Goal: Complete Application Form: Complete application form

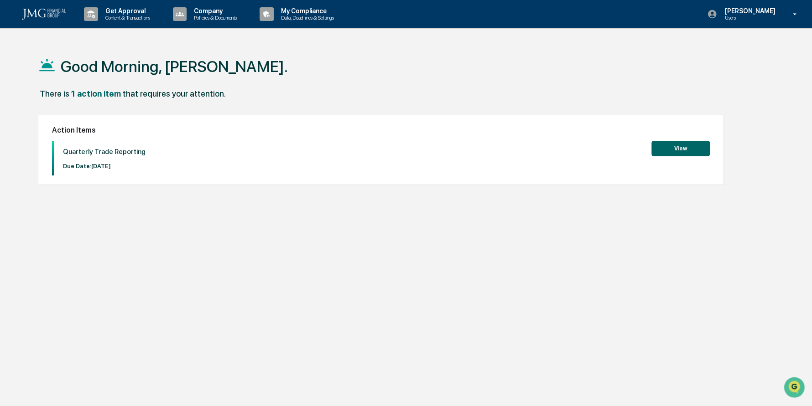
click at [682, 151] on button "View" at bounding box center [680, 149] width 58 height 16
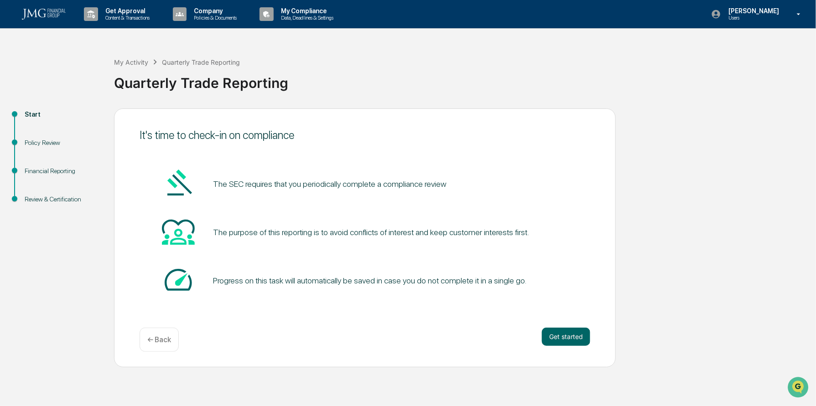
click at [561, 336] on button "Get started" at bounding box center [566, 337] width 48 height 18
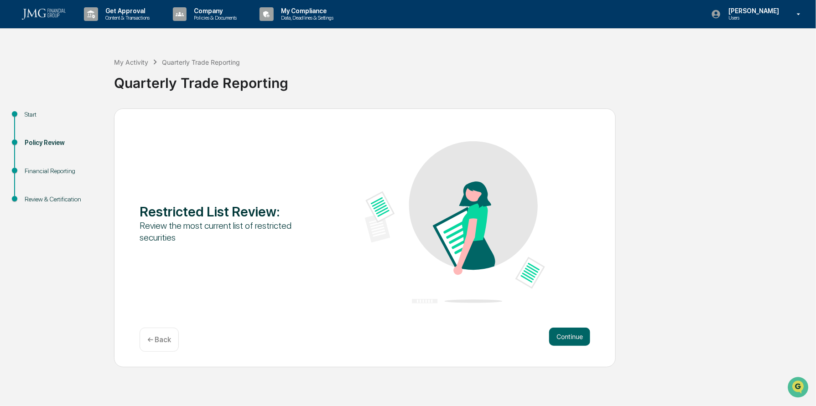
click at [561, 336] on button "Continue" at bounding box center [569, 337] width 41 height 18
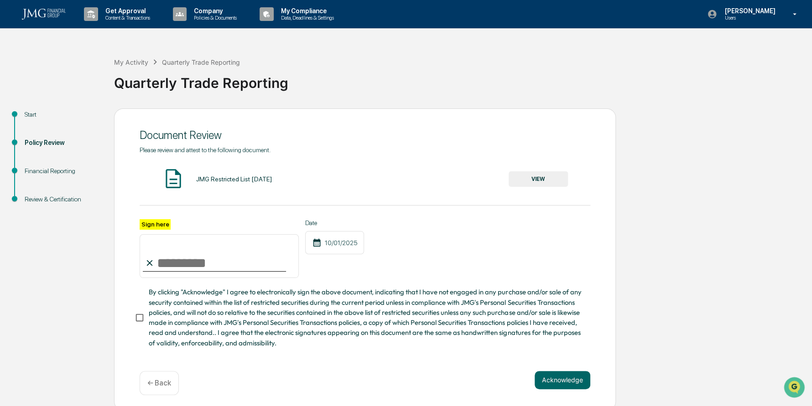
click at [171, 179] on img at bounding box center [173, 178] width 23 height 23
click at [539, 178] on button "VIEW" at bounding box center [538, 180] width 59 height 16
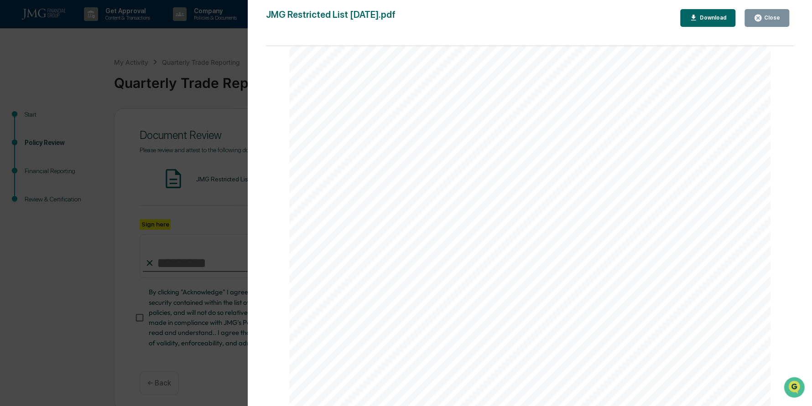
scroll to position [1592, 0]
click at [768, 20] on div "Close" at bounding box center [771, 18] width 18 height 6
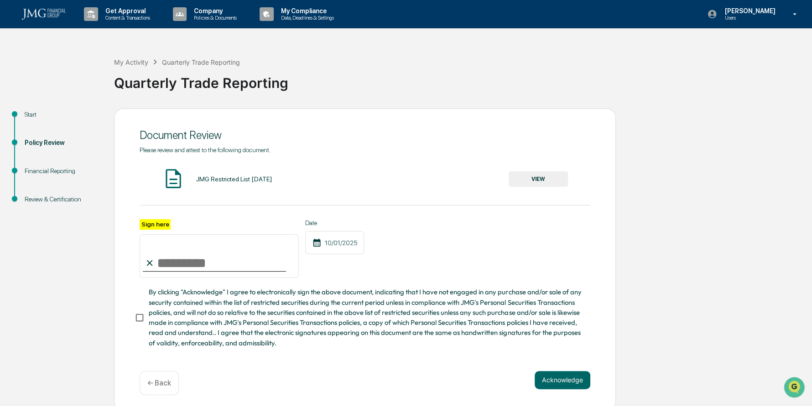
click at [198, 271] on input "Sign here" at bounding box center [219, 256] width 159 height 44
type input "**********"
click at [552, 381] on button "Acknowledge" at bounding box center [563, 380] width 56 height 18
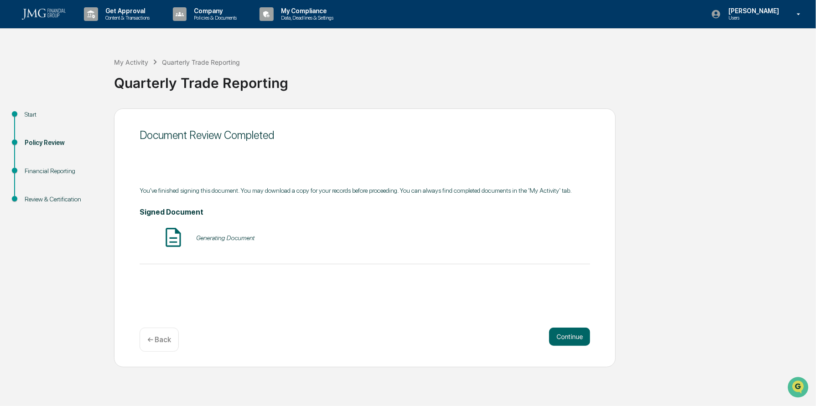
click at [564, 333] on button "Continue" at bounding box center [569, 337] width 41 height 18
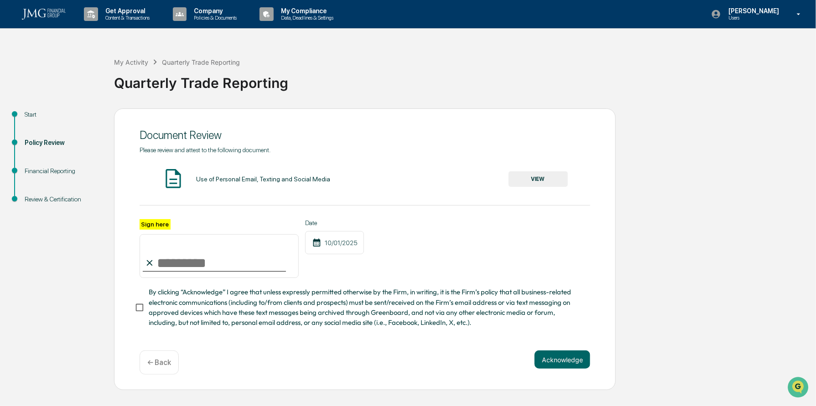
click at [529, 181] on button "VIEW" at bounding box center [538, 180] width 59 height 16
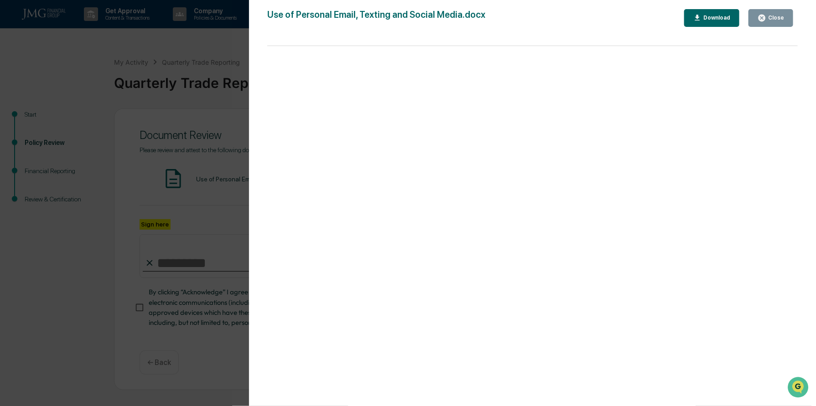
click at [768, 16] on div "Close" at bounding box center [775, 18] width 18 height 6
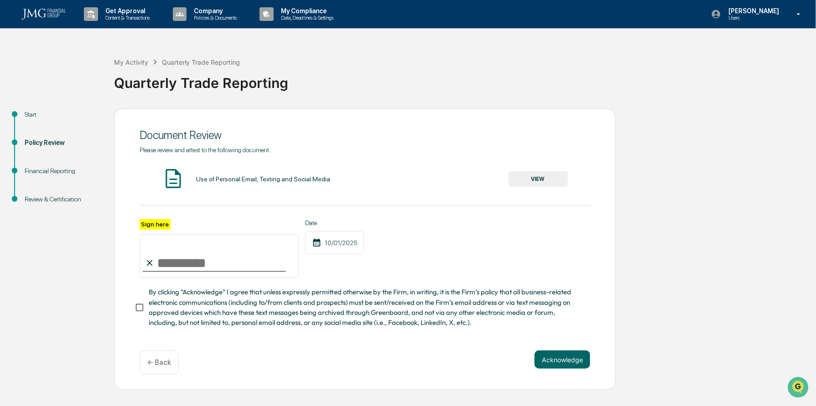
click at [190, 261] on input "Sign here" at bounding box center [219, 256] width 159 height 44
type input "**********"
click at [565, 362] on button "Acknowledge" at bounding box center [563, 360] width 56 height 18
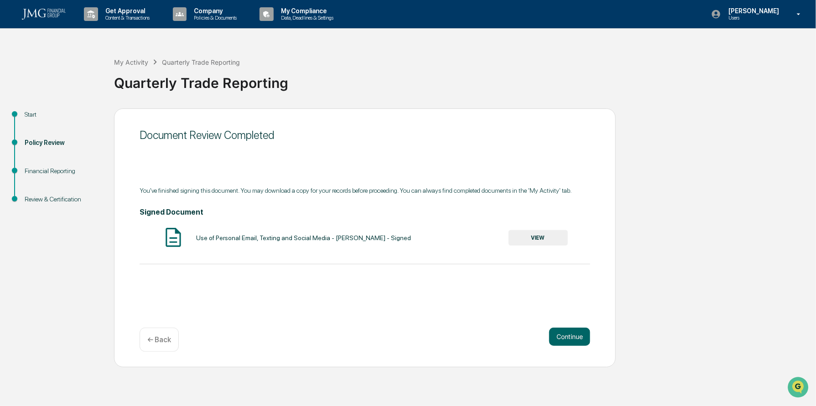
click at [569, 333] on button "Continue" at bounding box center [569, 337] width 41 height 18
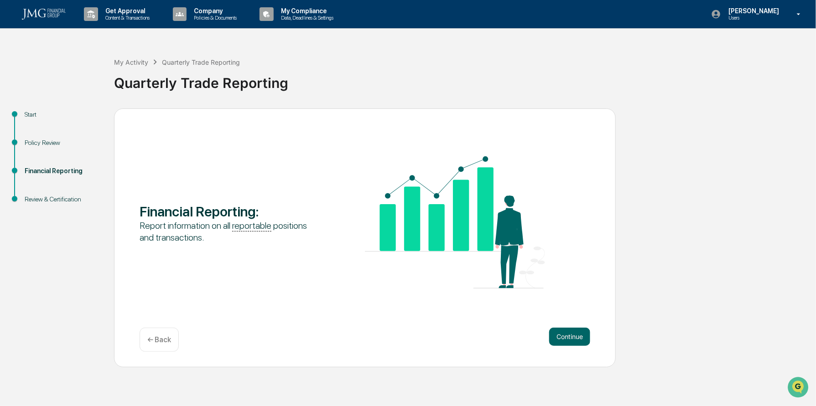
click at [567, 336] on button "Continue" at bounding box center [569, 337] width 41 height 18
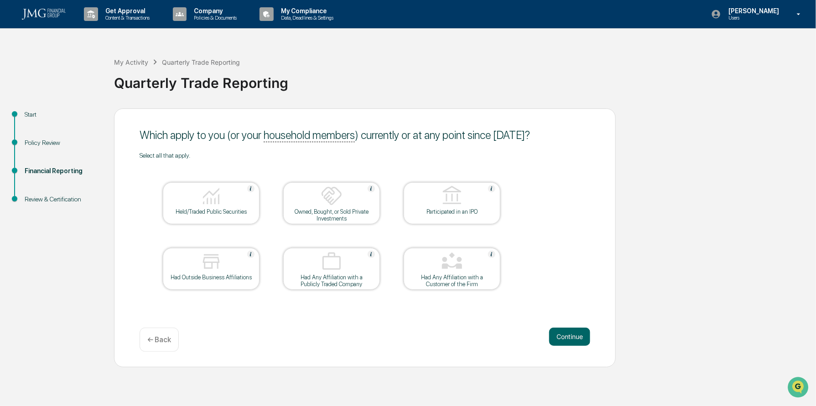
click at [243, 212] on div "Held/Traded Public Securities" at bounding box center [211, 211] width 82 height 7
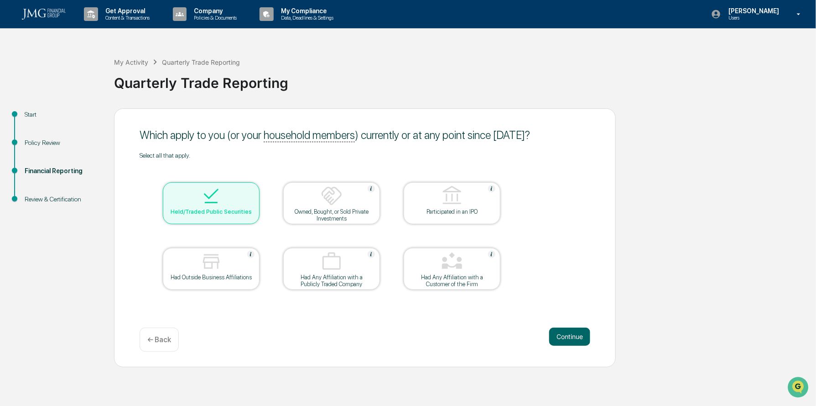
click at [373, 208] on div "Owned, Bought, or Sold Private Investments" at bounding box center [331, 203] width 97 height 42
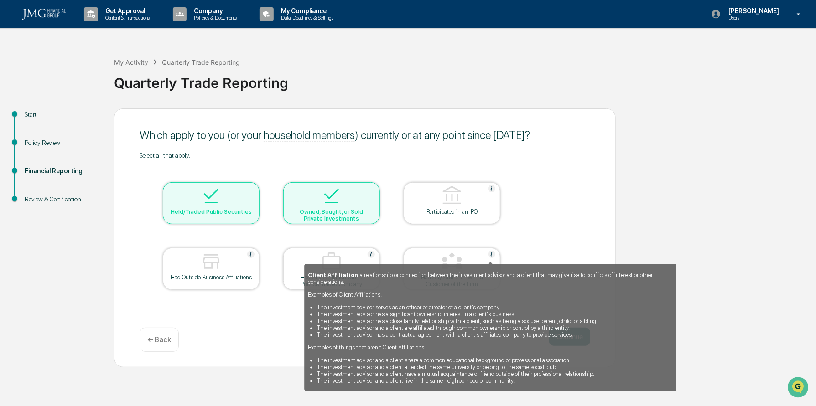
click at [490, 255] on img at bounding box center [491, 254] width 7 height 7
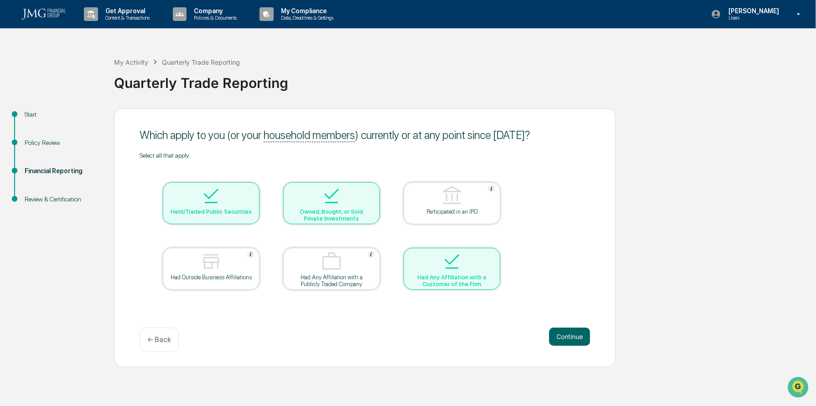
click at [477, 261] on div at bounding box center [451, 262] width 91 height 23
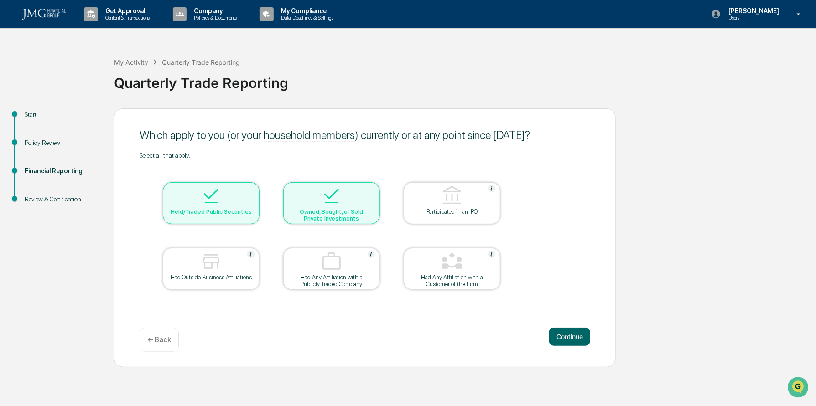
click at [573, 339] on button "Continue" at bounding box center [569, 337] width 41 height 18
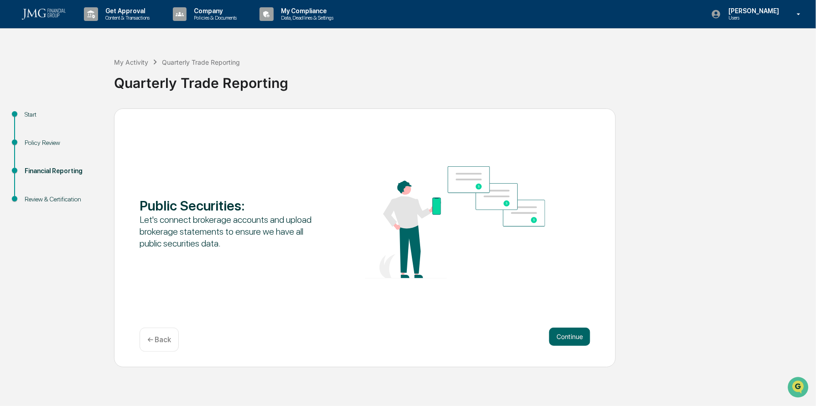
click at [573, 339] on button "Continue" at bounding box center [569, 337] width 41 height 18
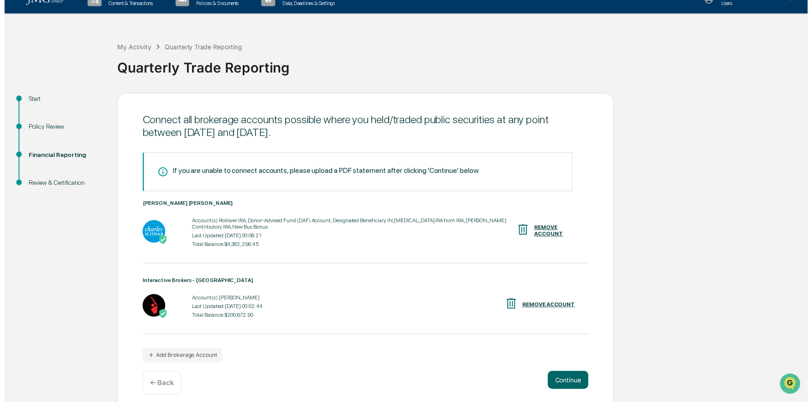
scroll to position [21, 0]
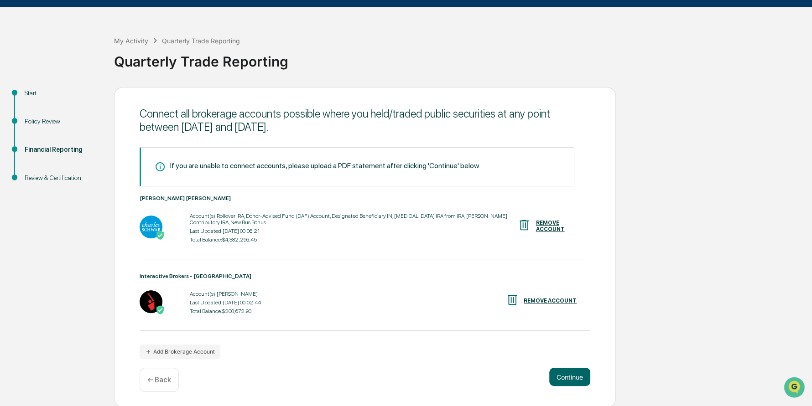
click at [557, 373] on button "Continue" at bounding box center [569, 377] width 41 height 18
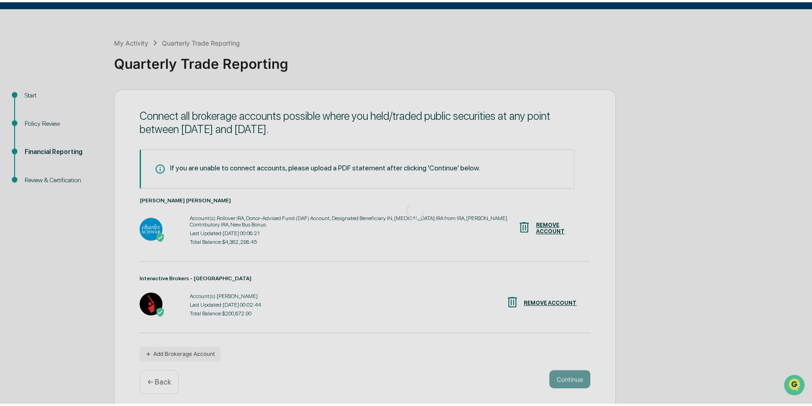
scroll to position [0, 0]
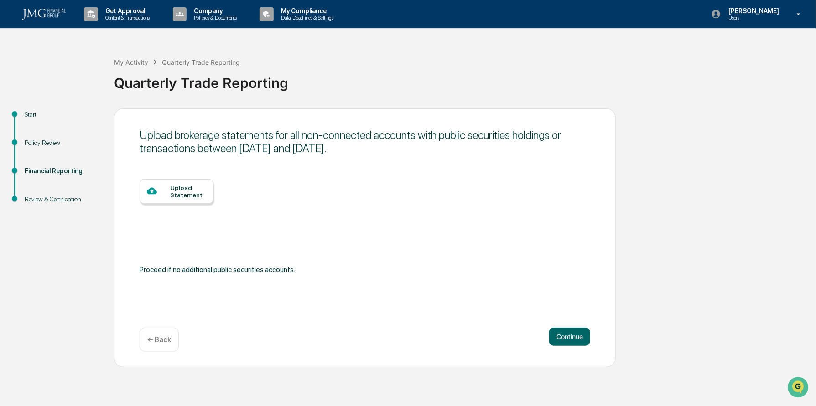
click at [160, 339] on p "← Back" at bounding box center [159, 340] width 24 height 9
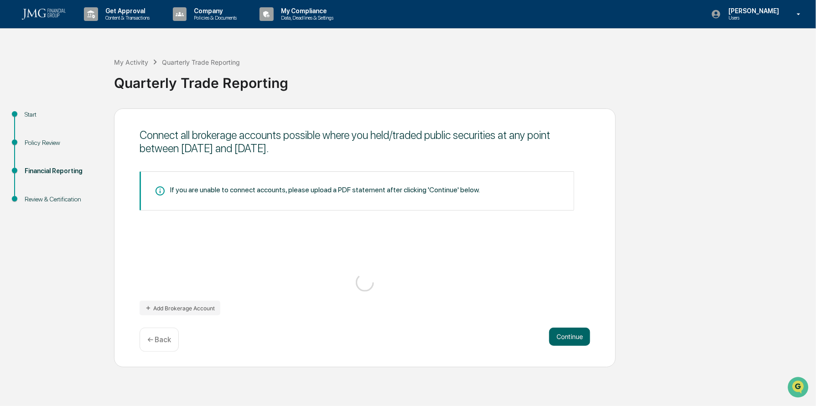
click at [160, 339] on p "← Back" at bounding box center [159, 340] width 24 height 9
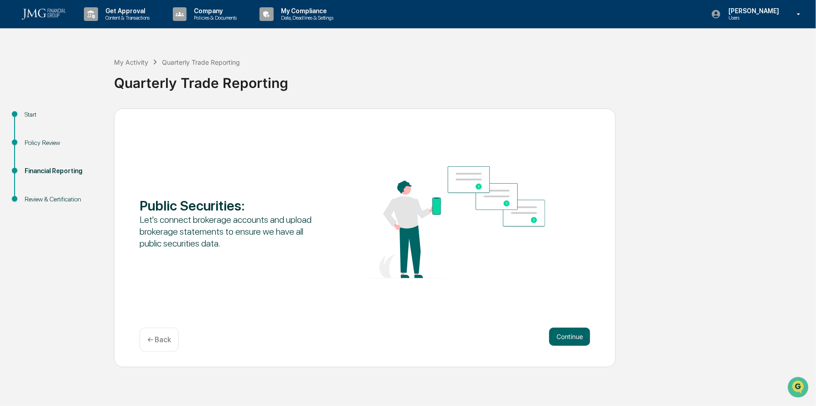
click at [589, 339] on button "Continue" at bounding box center [569, 337] width 41 height 18
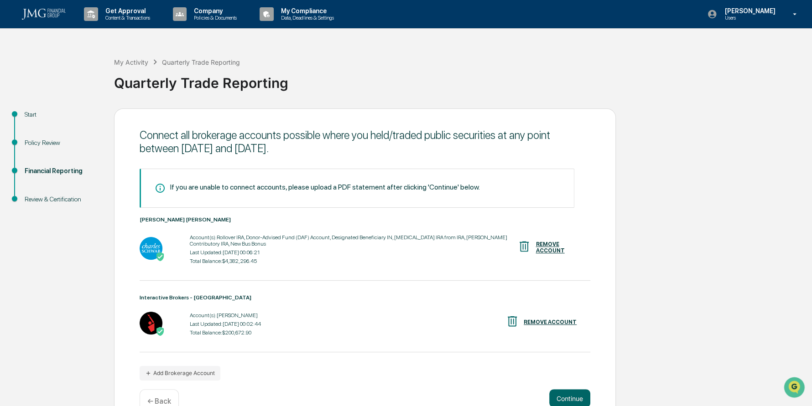
click at [567, 397] on button "Continue" at bounding box center [569, 399] width 41 height 18
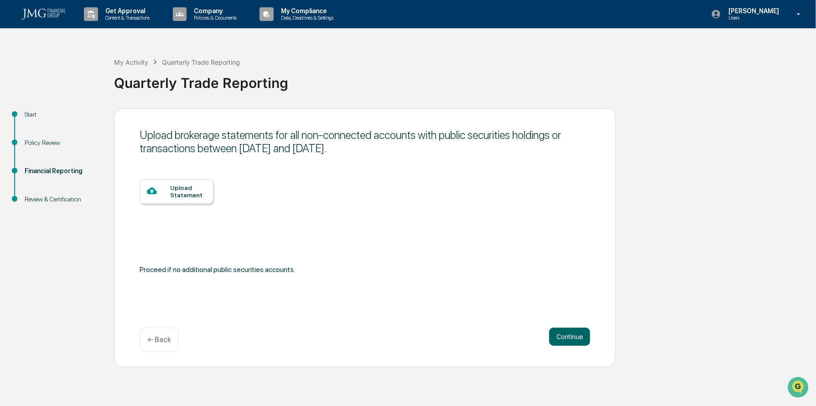
click at [565, 340] on button "Continue" at bounding box center [569, 337] width 41 height 18
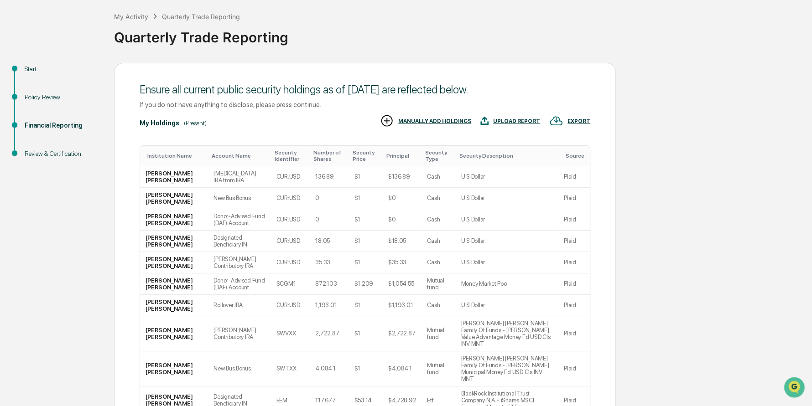
scroll to position [91, 0]
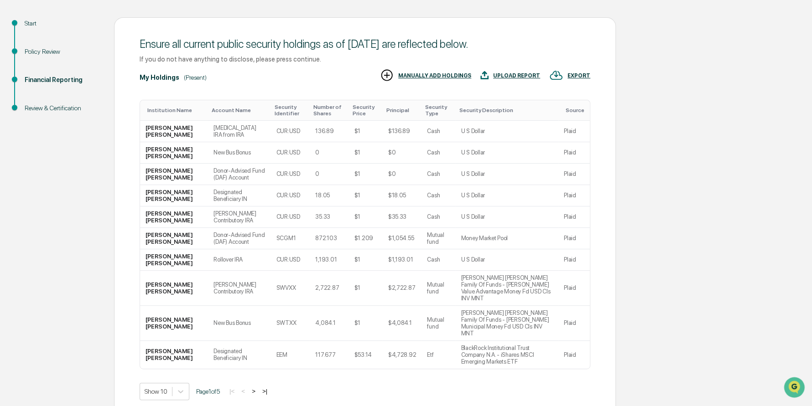
click at [257, 388] on button ">" at bounding box center [253, 392] width 9 height 8
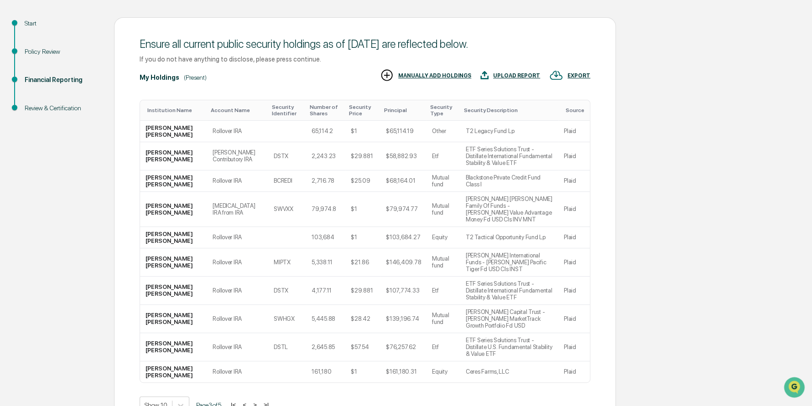
click at [259, 401] on button ">" at bounding box center [254, 405] width 9 height 8
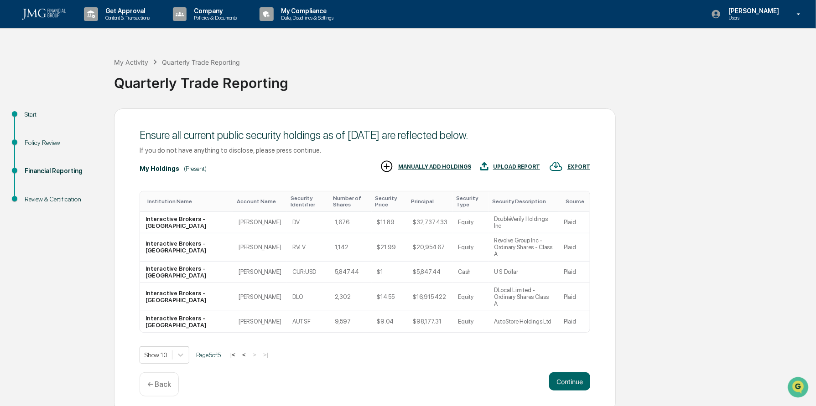
click at [565, 373] on button "Continue" at bounding box center [569, 382] width 41 height 18
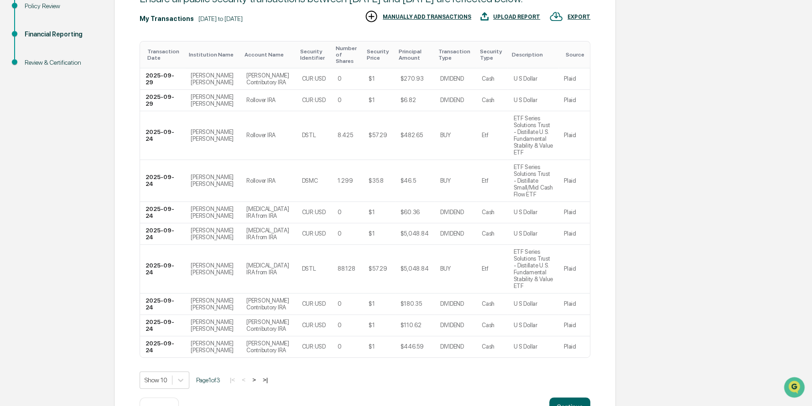
scroll to position [150, 0]
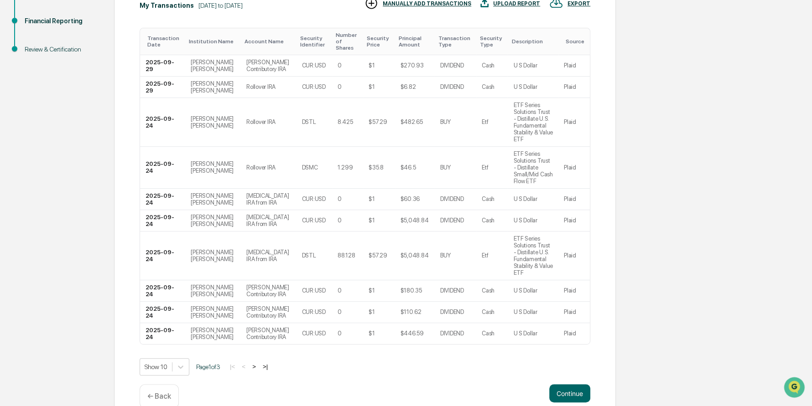
click at [257, 363] on button ">" at bounding box center [254, 367] width 9 height 8
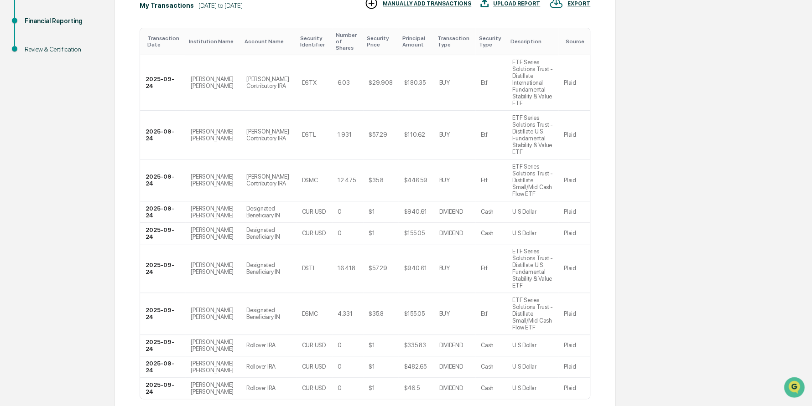
scroll to position [143, 0]
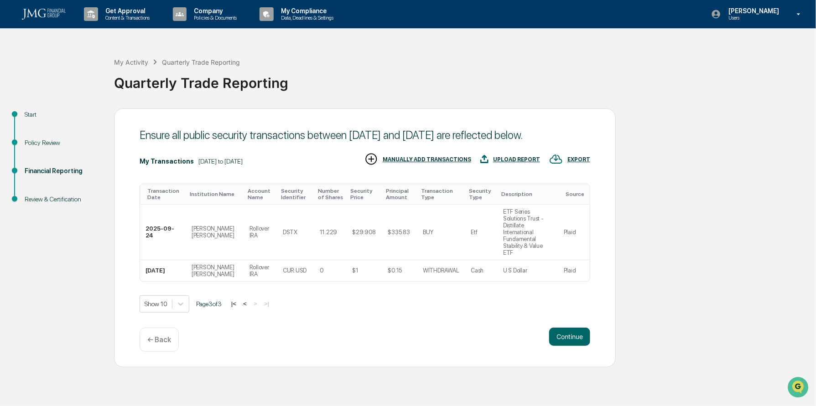
click at [561, 336] on button "Continue" at bounding box center [569, 337] width 41 height 18
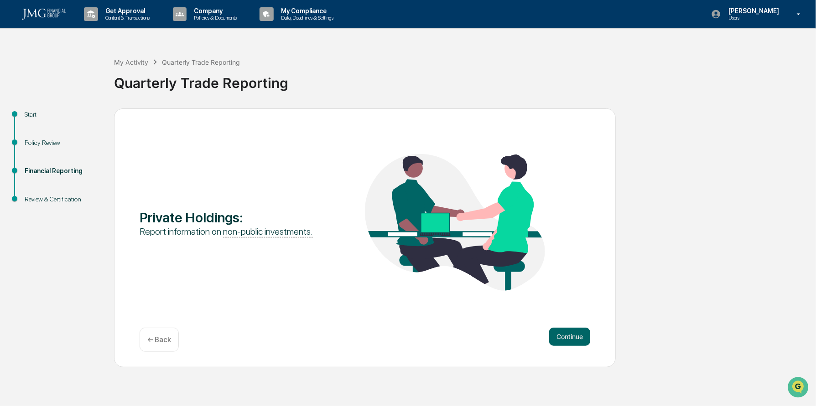
click at [561, 336] on button "Continue" at bounding box center [569, 337] width 41 height 18
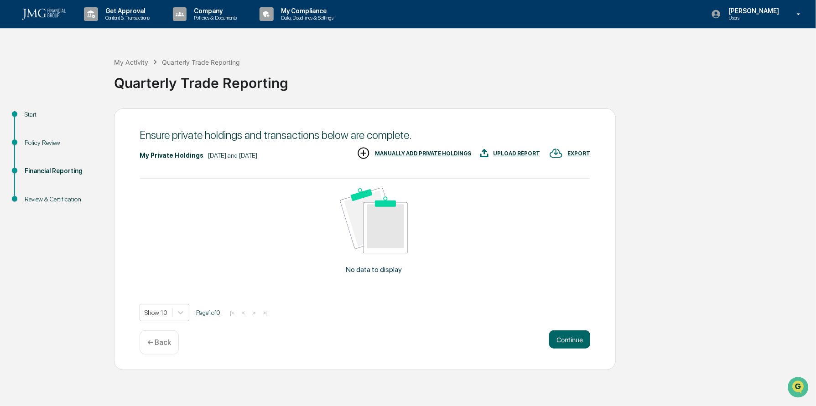
click at [562, 339] on button "Continue" at bounding box center [569, 340] width 41 height 18
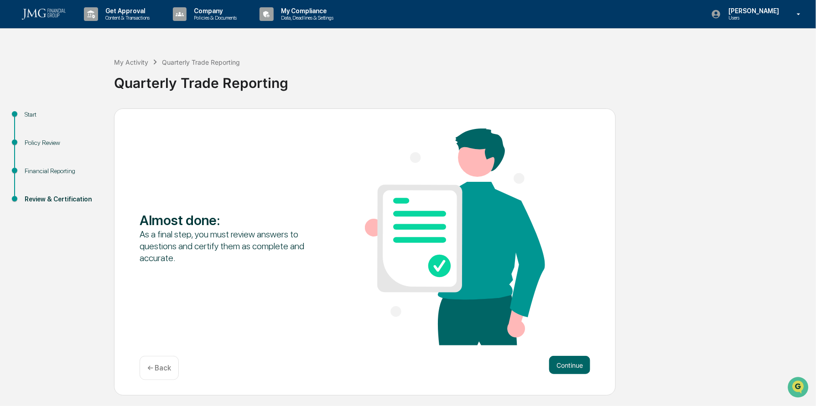
click at [571, 364] on button "Continue" at bounding box center [569, 365] width 41 height 18
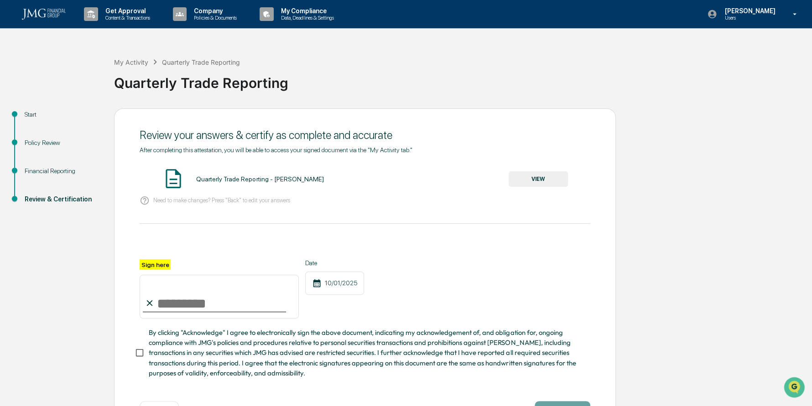
click at [224, 306] on input "Sign here" at bounding box center [219, 297] width 159 height 44
type input "**********"
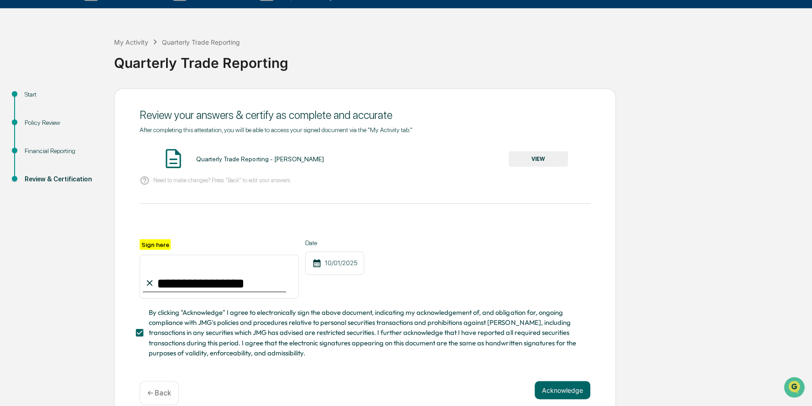
scroll to position [37, 0]
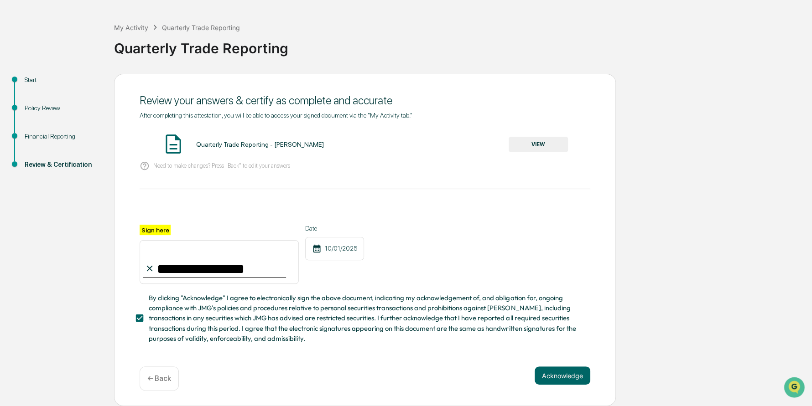
click at [554, 374] on button "Acknowledge" at bounding box center [563, 376] width 56 height 18
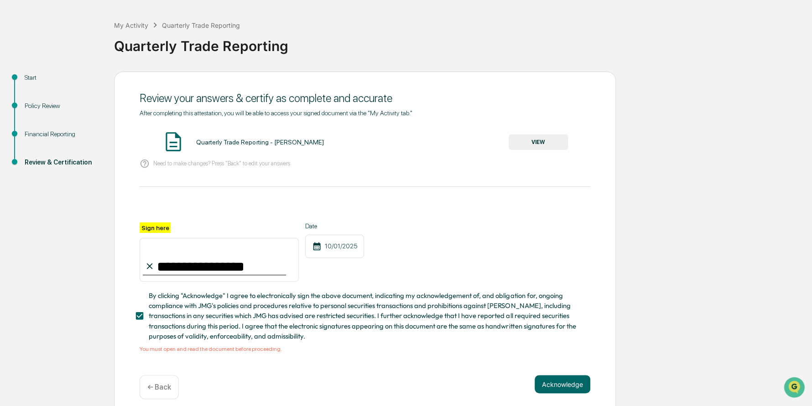
click at [537, 141] on button "VIEW" at bounding box center [538, 143] width 59 height 16
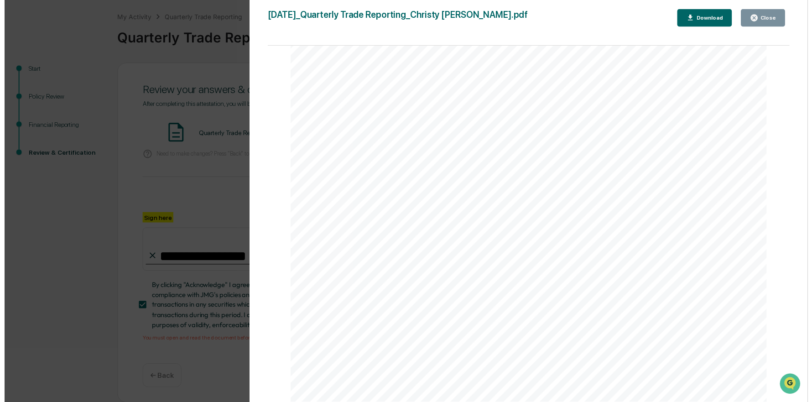
scroll to position [48, 0]
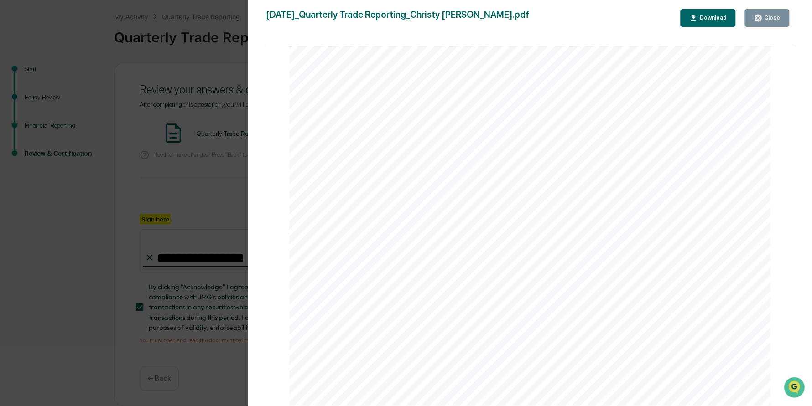
click at [769, 18] on div "Close" at bounding box center [771, 18] width 18 height 6
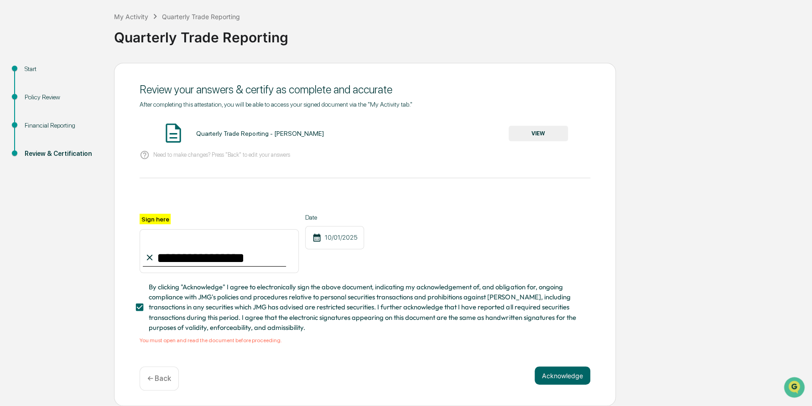
click at [550, 377] on button "Acknowledge" at bounding box center [563, 376] width 56 height 18
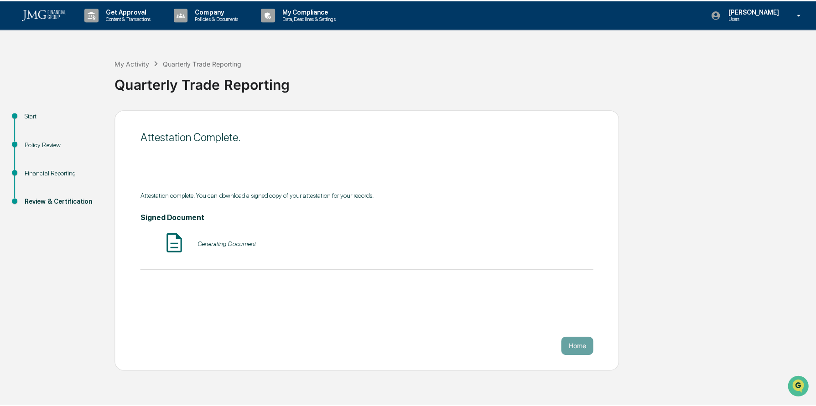
scroll to position [0, 0]
